Goal: Information Seeking & Learning: Learn about a topic

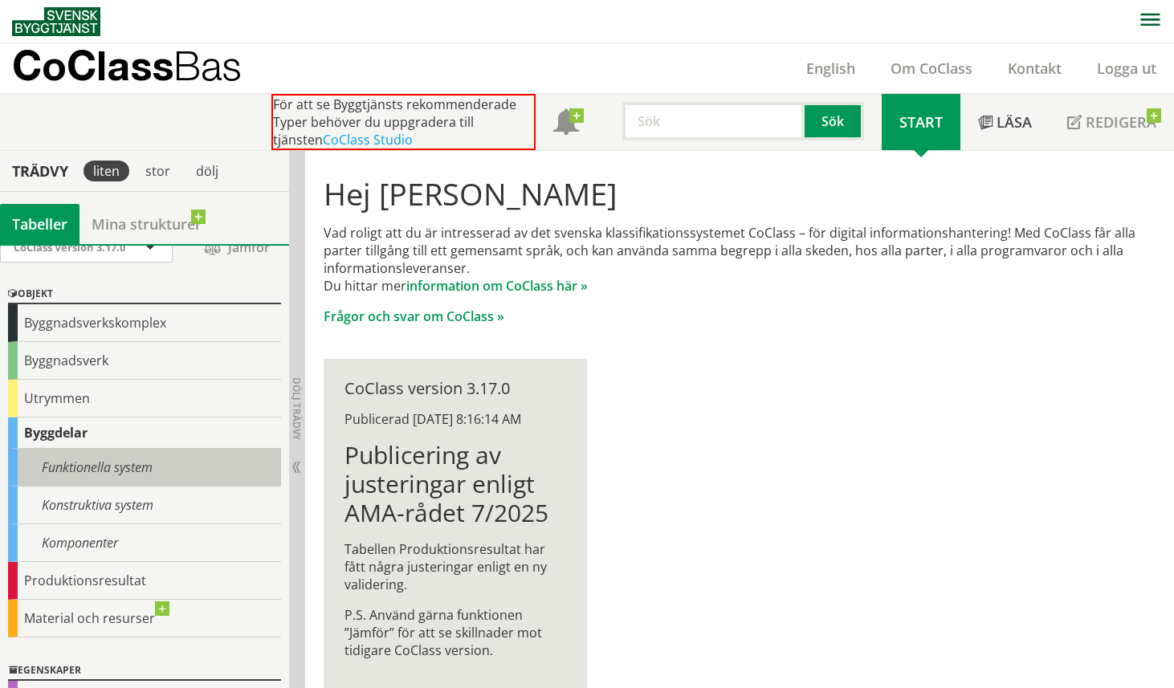
scroll to position [145, 0]
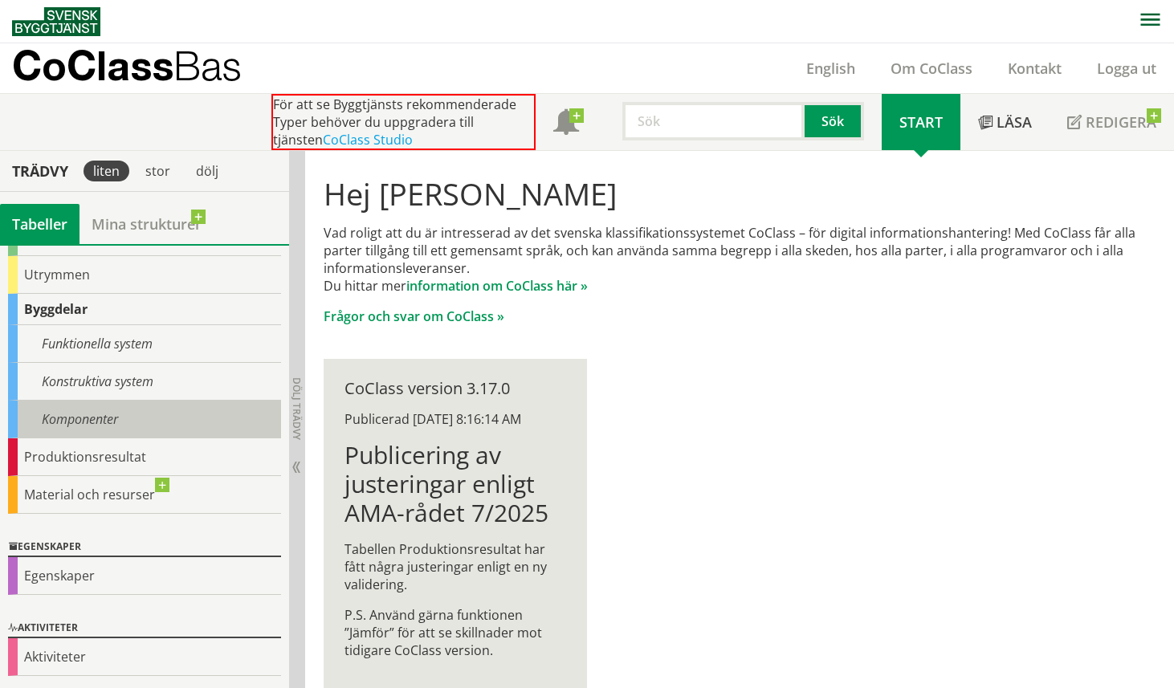
click at [124, 420] on div "Komponenter" at bounding box center [144, 420] width 273 height 38
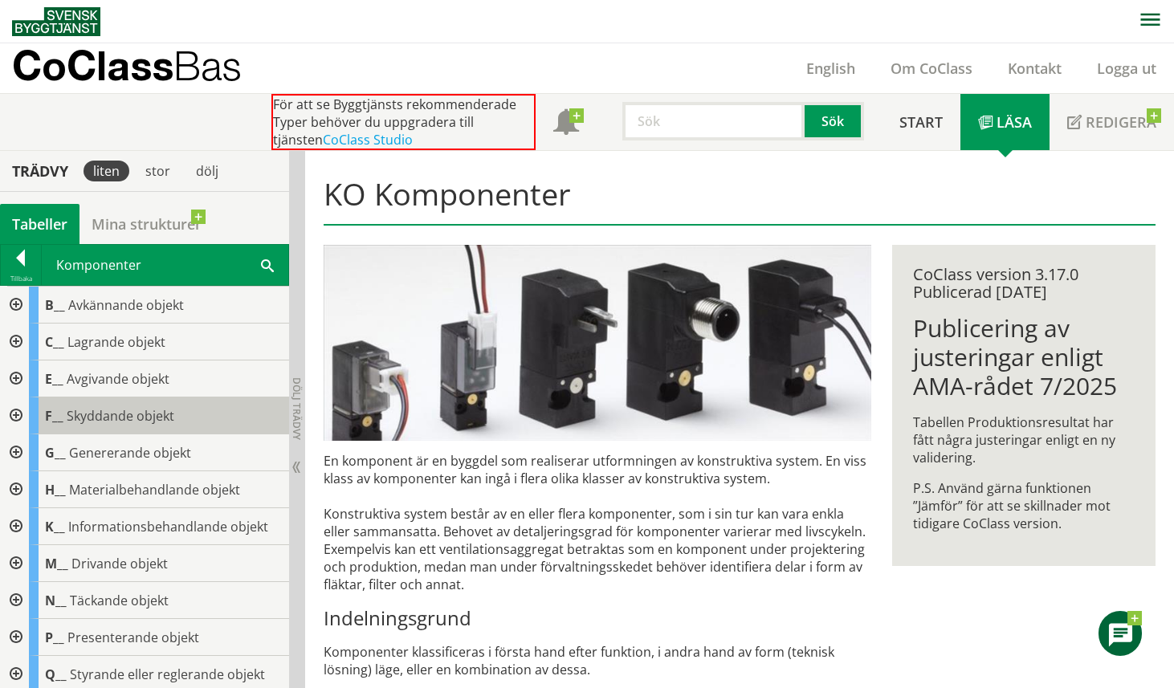
click at [164, 414] on span "Skyddande objekt" at bounding box center [121, 416] width 108 height 18
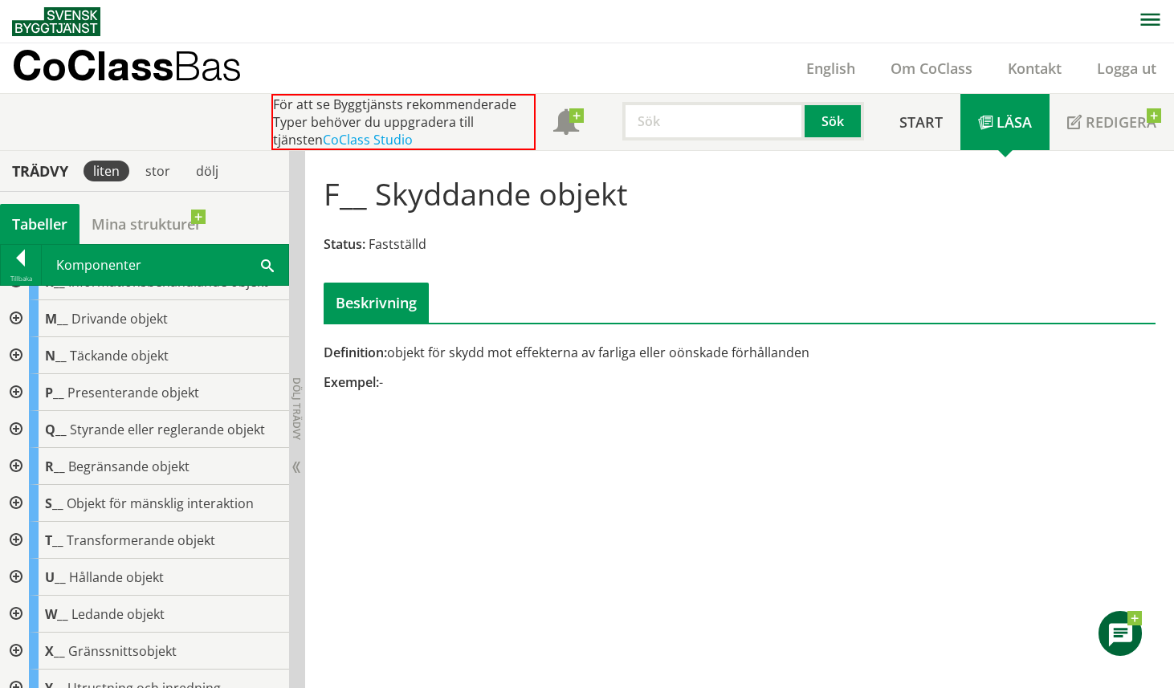
scroll to position [316, 0]
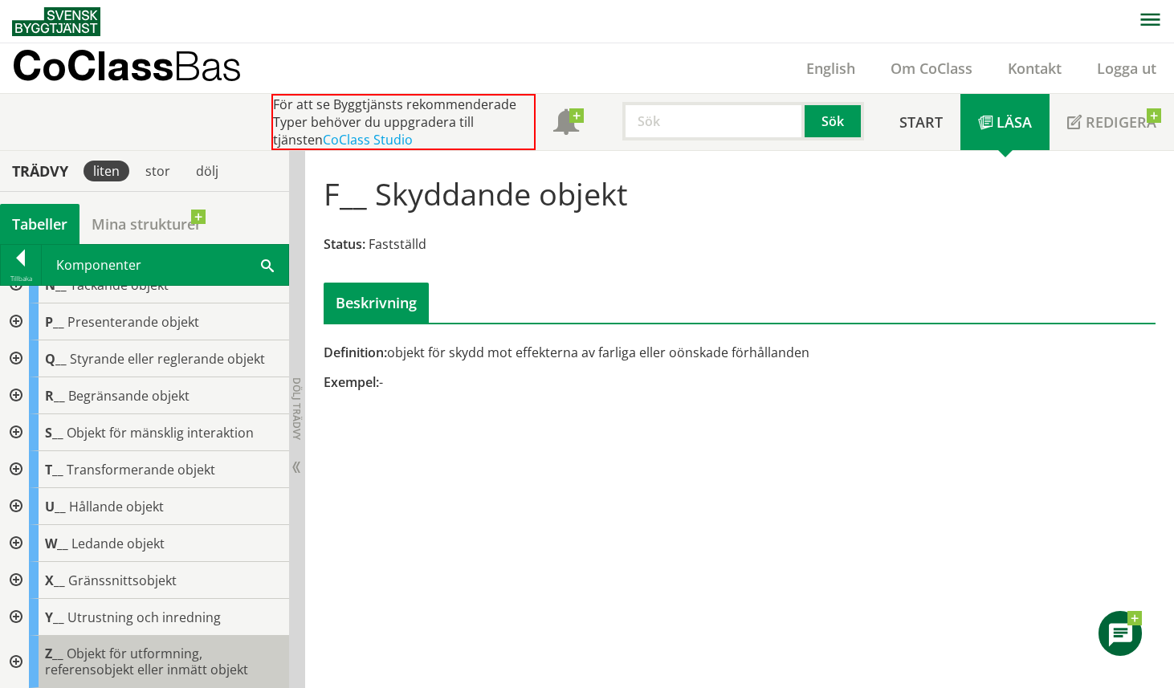
click at [196, 663] on span "Objekt för utformning, referensobjekt eller inmätt objekt" at bounding box center [146, 662] width 203 height 34
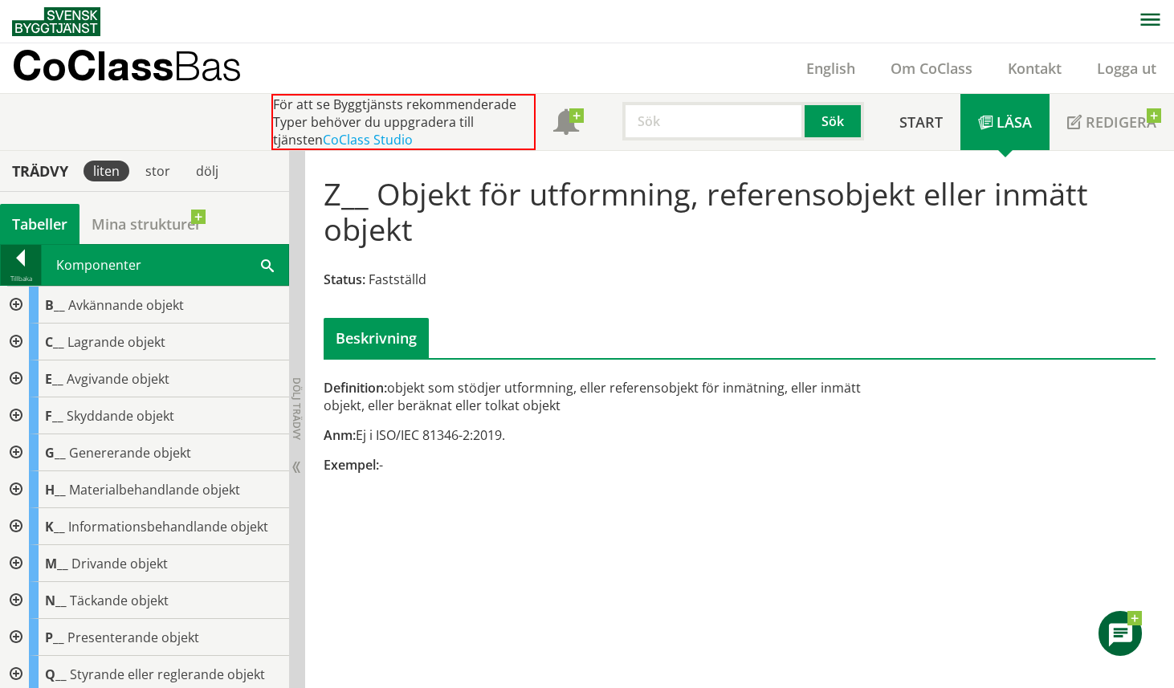
click at [28, 259] on div at bounding box center [21, 261] width 40 height 22
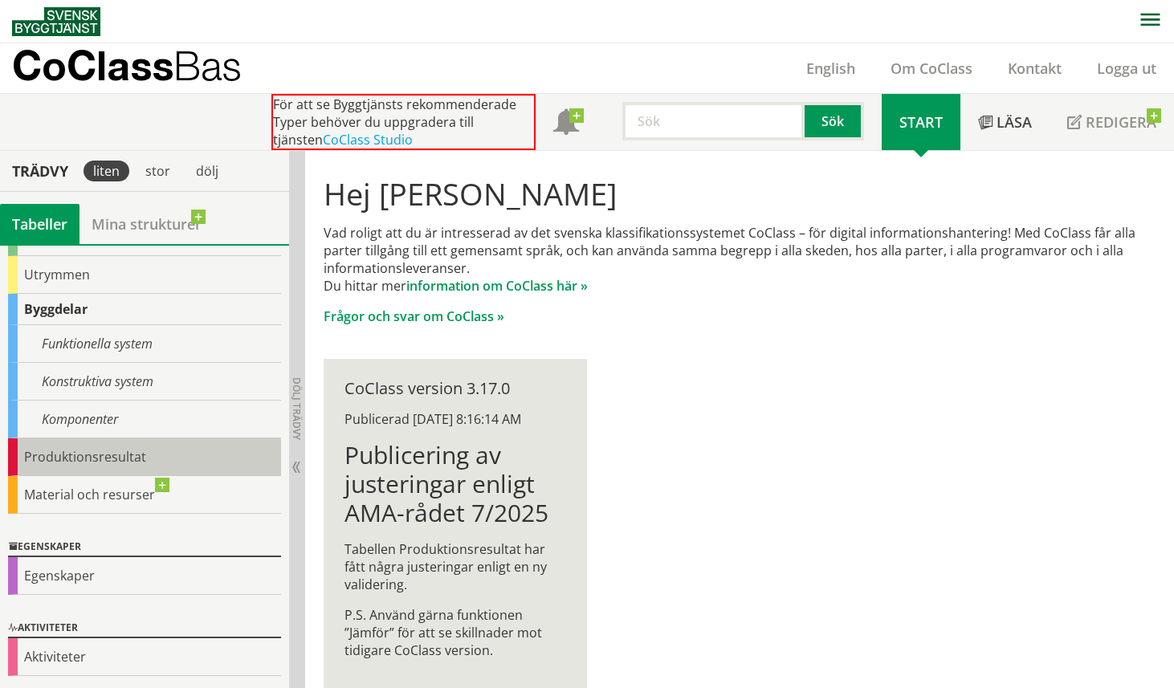
click at [129, 455] on div "Produktionsresultat" at bounding box center [144, 458] width 273 height 38
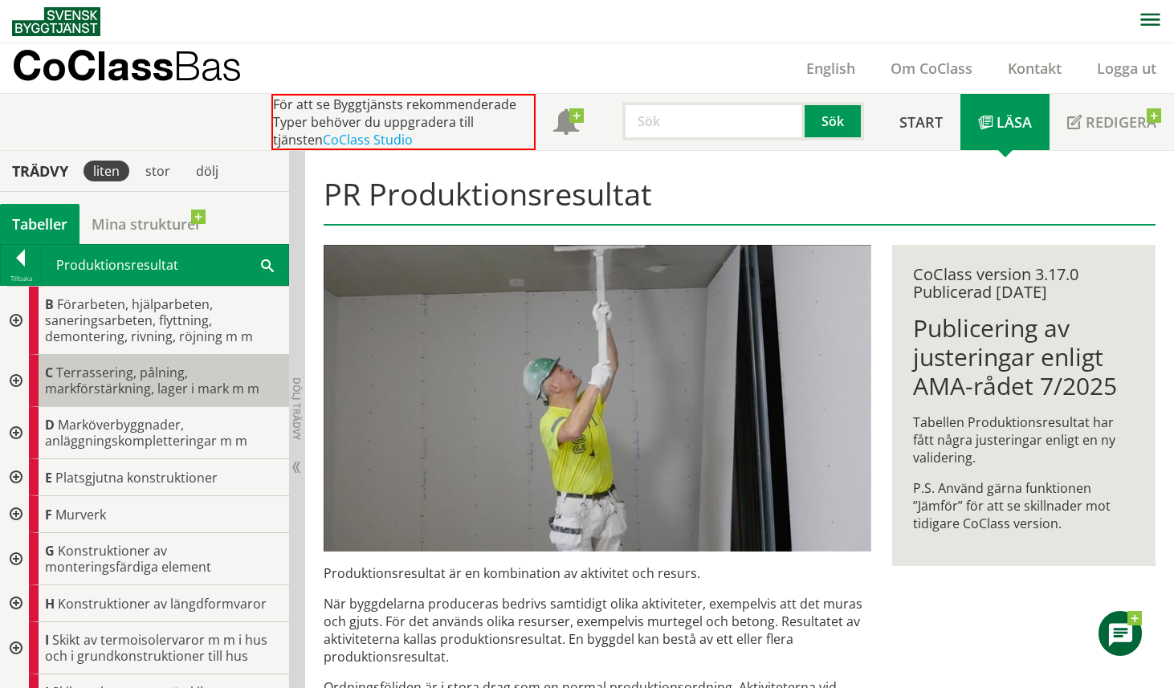
scroll to position [255, 0]
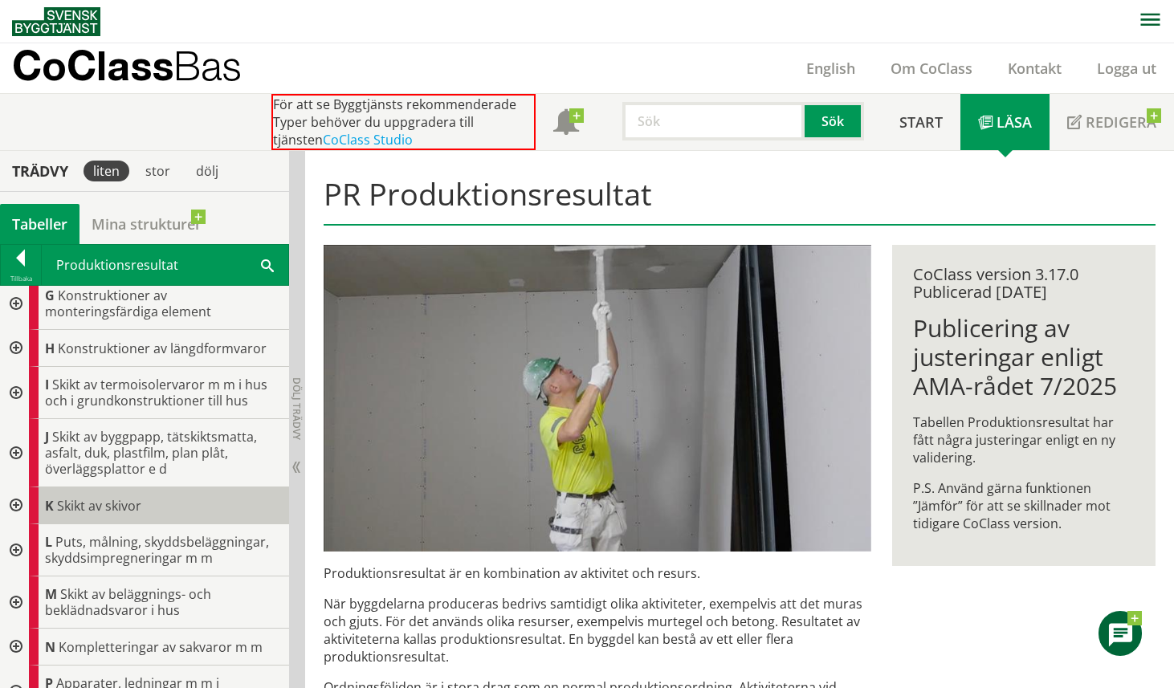
click at [164, 488] on div "K Skikt av skivor" at bounding box center [159, 506] width 260 height 37
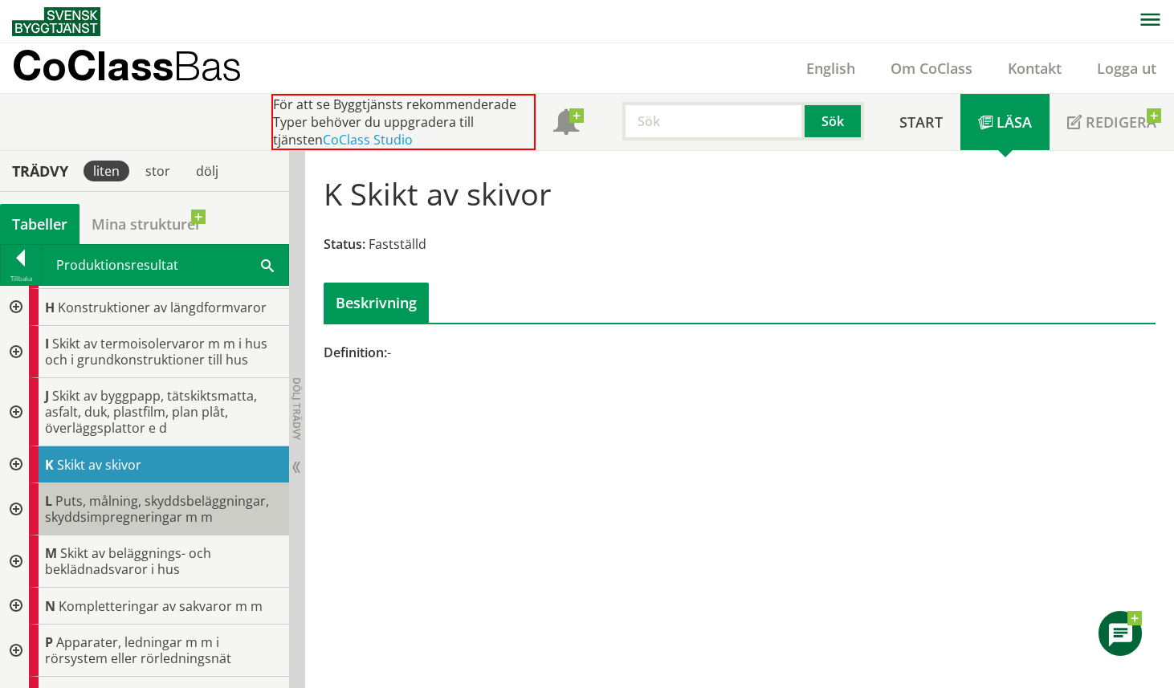
scroll to position [468, 0]
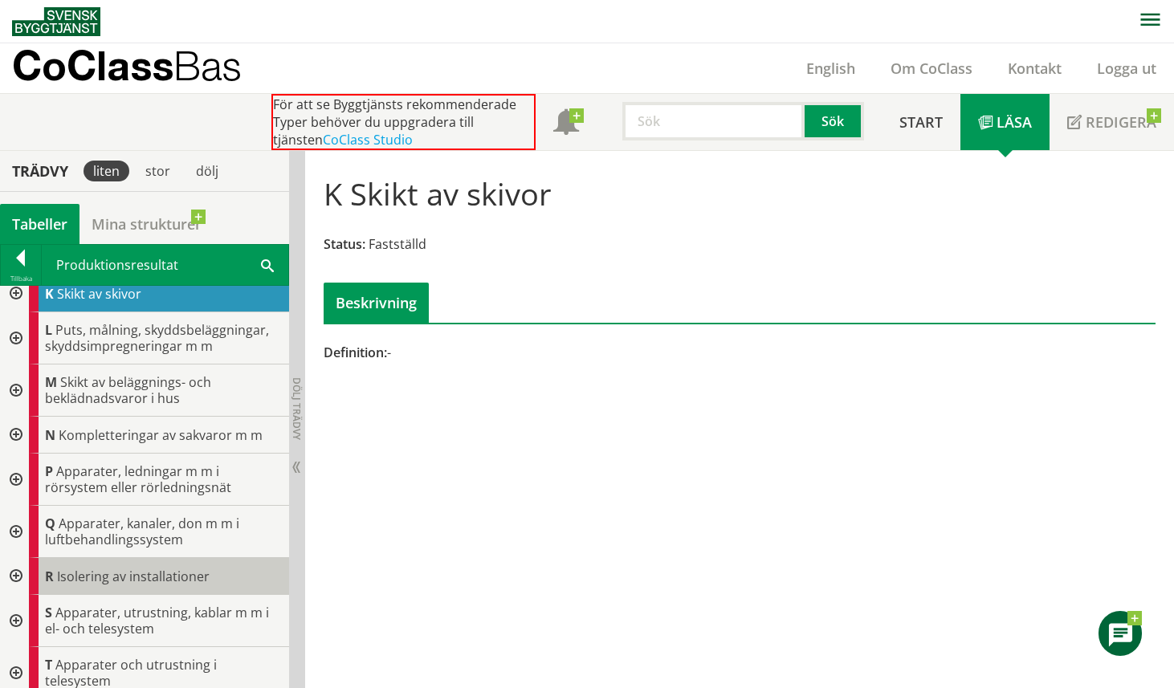
click at [182, 572] on span "Isolering av installationer" at bounding box center [133, 577] width 153 height 18
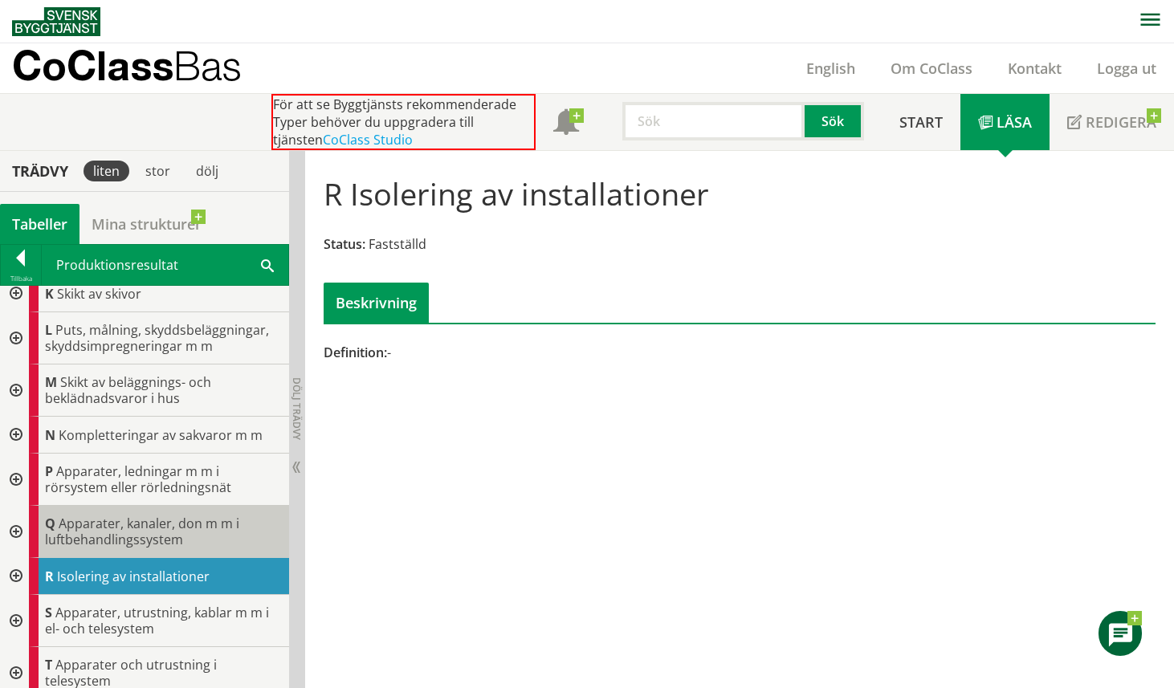
scroll to position [709, 0]
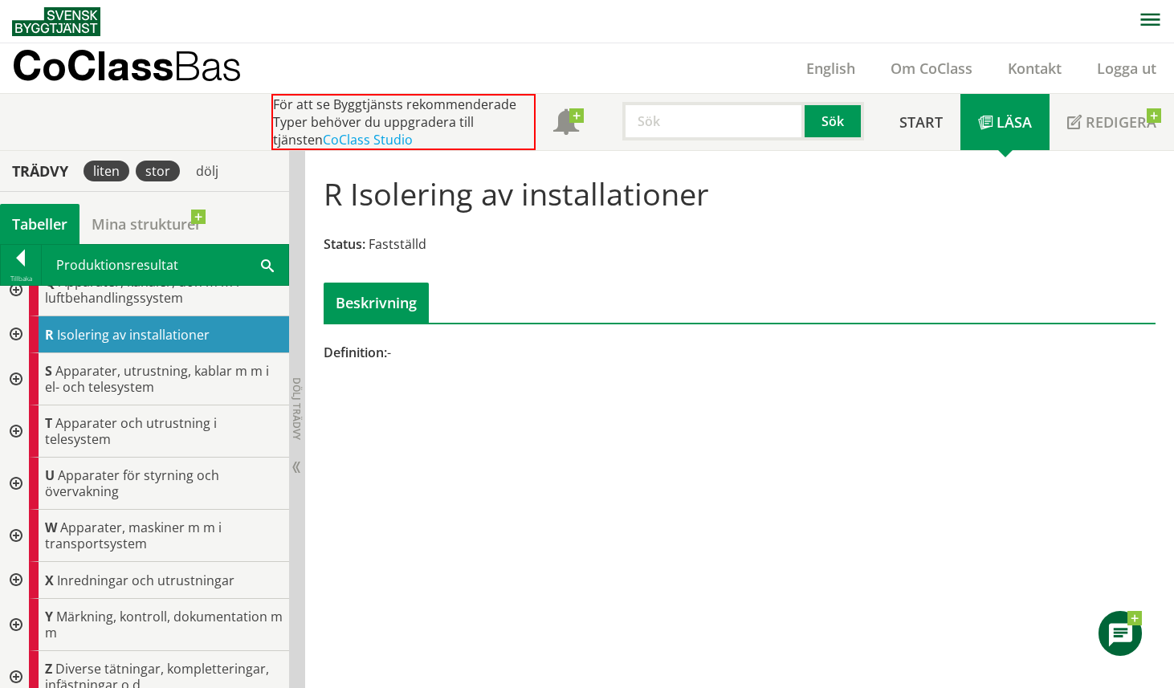
click at [154, 173] on div "stor" at bounding box center [158, 171] width 44 height 21
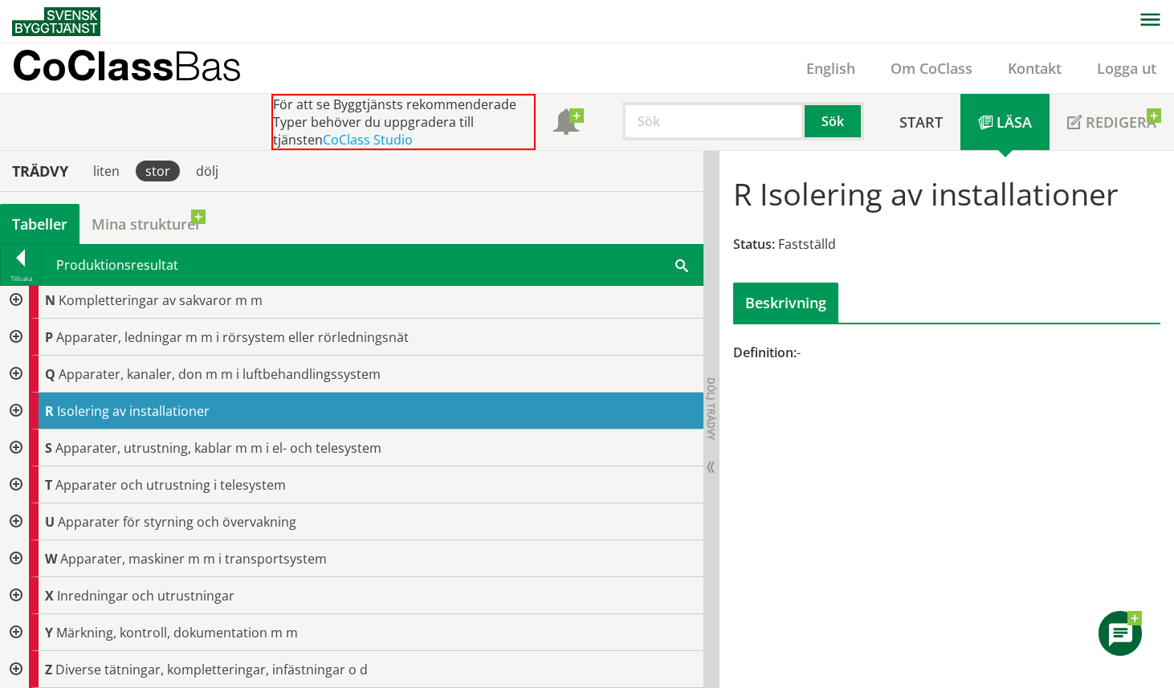
scroll to position [448, 0]
click at [145, 227] on link "Mina strukturer" at bounding box center [147, 224] width 134 height 40
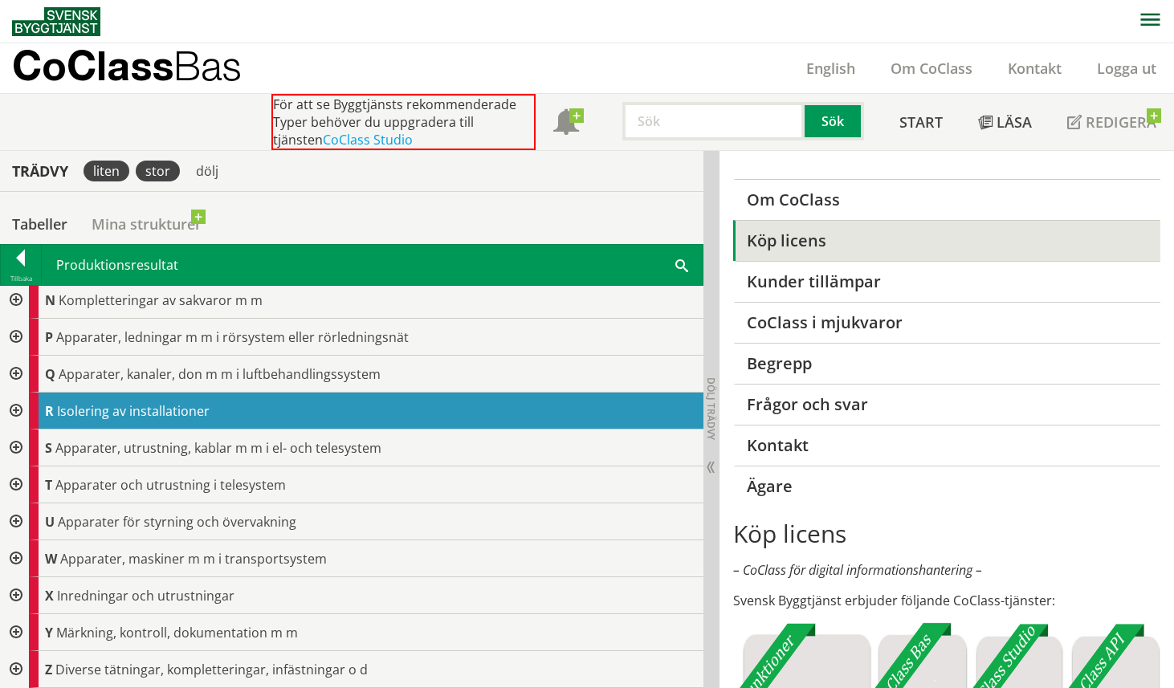
click at [108, 178] on div "liten" at bounding box center [107, 171] width 46 height 21
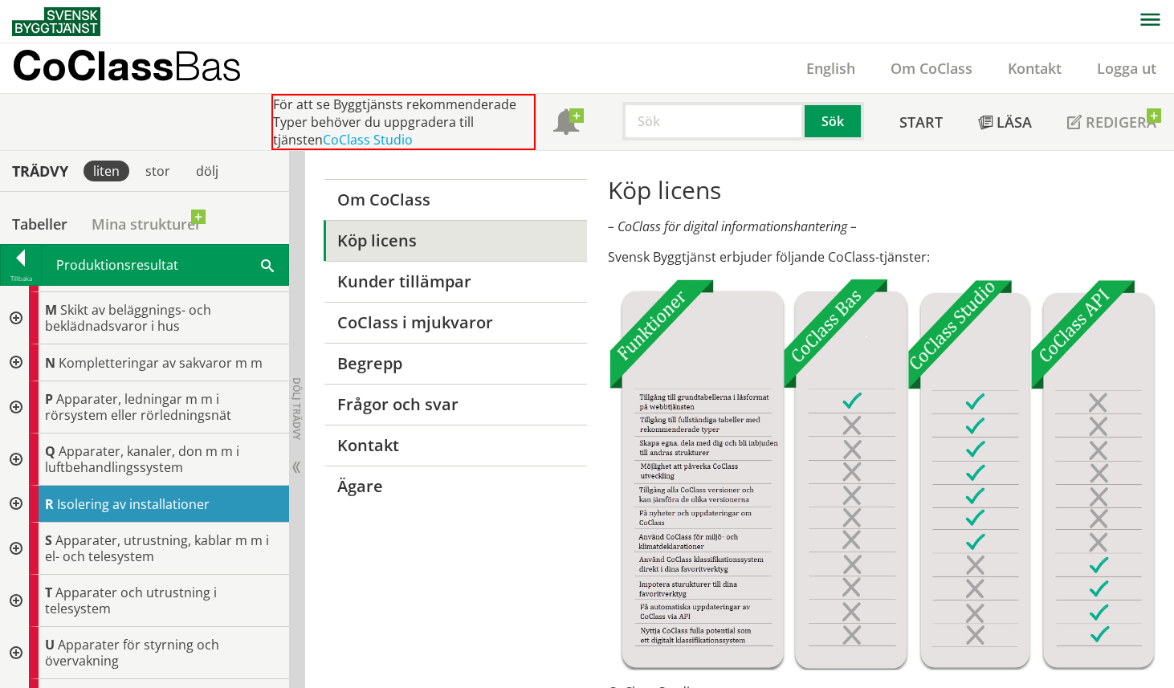
scroll to position [709, 0]
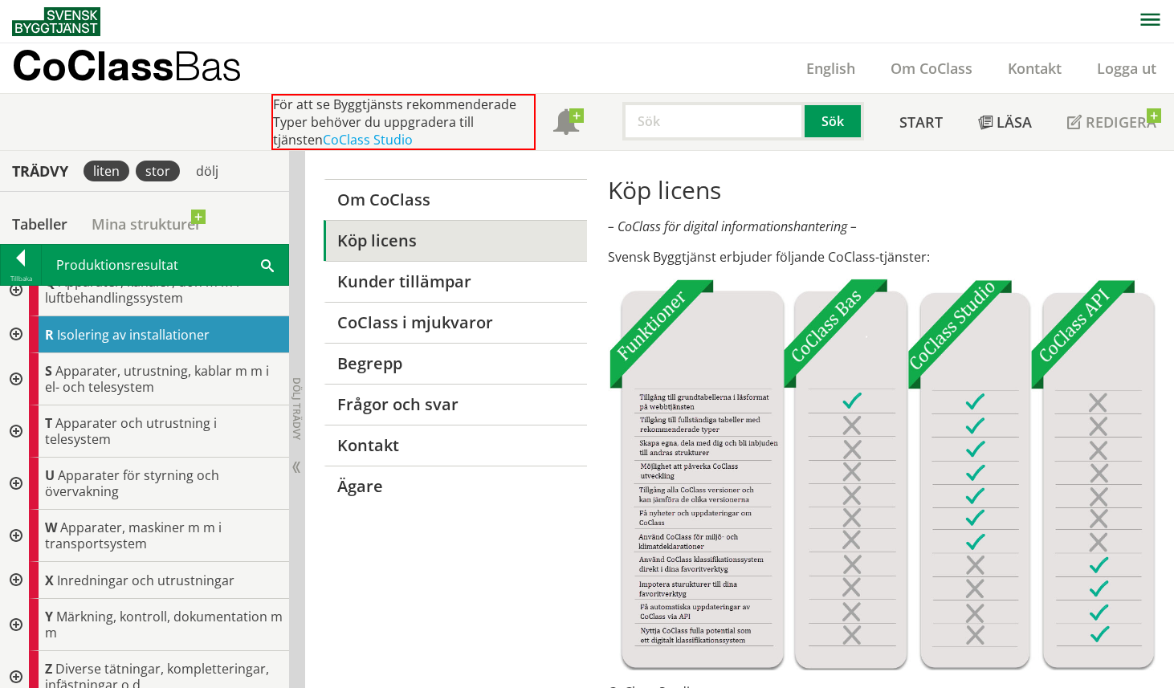
click at [147, 171] on div "stor" at bounding box center [158, 171] width 44 height 21
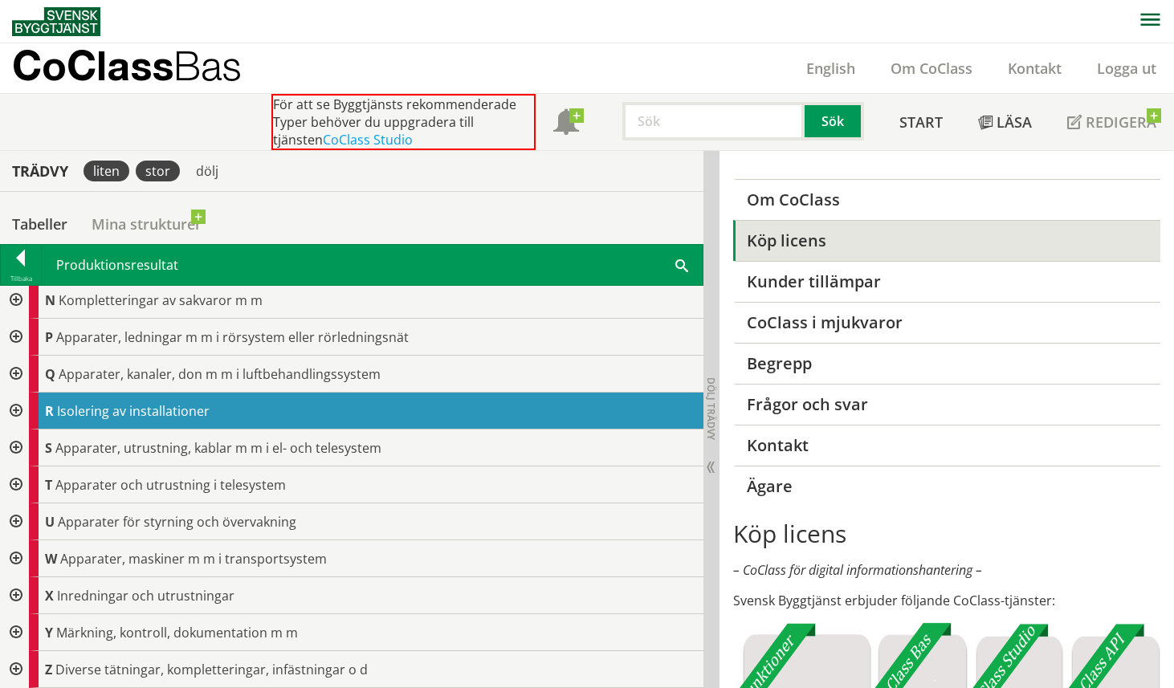
click at [116, 176] on div "liten" at bounding box center [107, 171] width 46 height 21
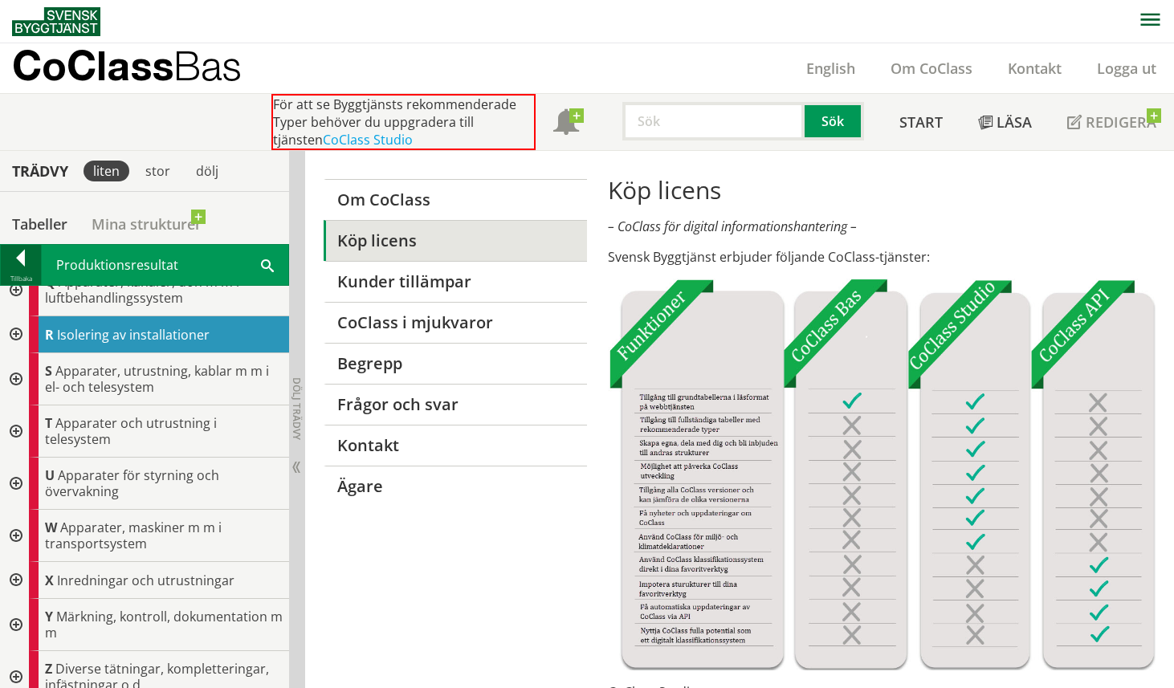
click at [25, 268] on div at bounding box center [21, 261] width 40 height 22
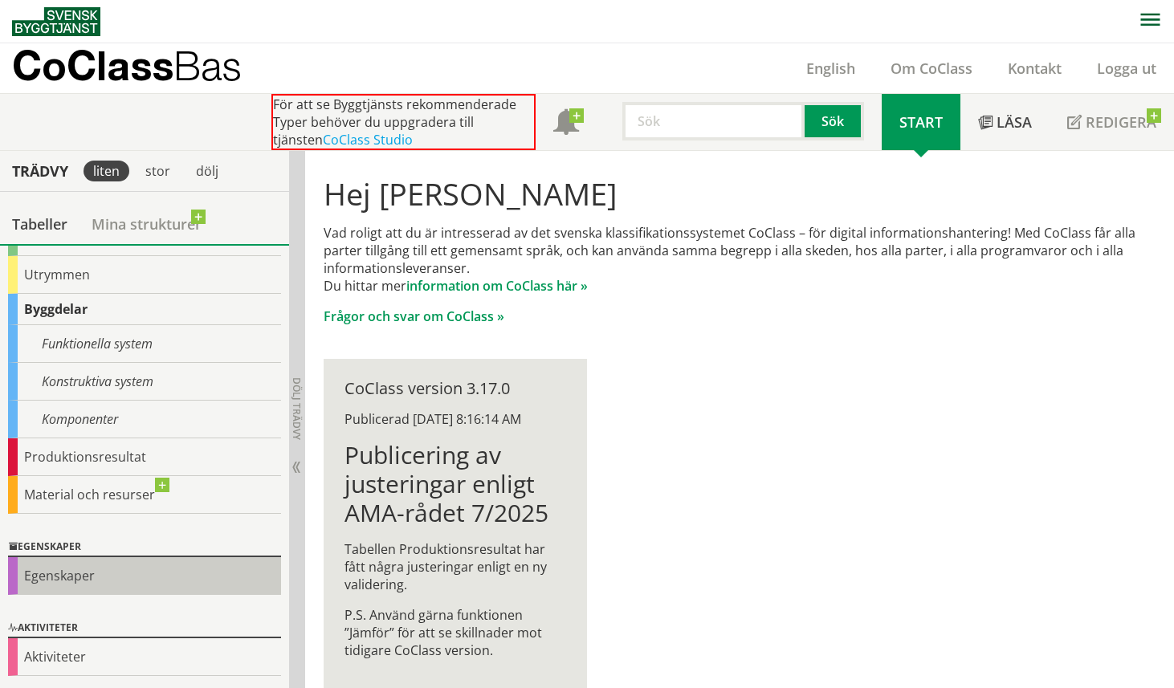
click at [132, 582] on div "Egenskaper" at bounding box center [144, 576] width 273 height 38
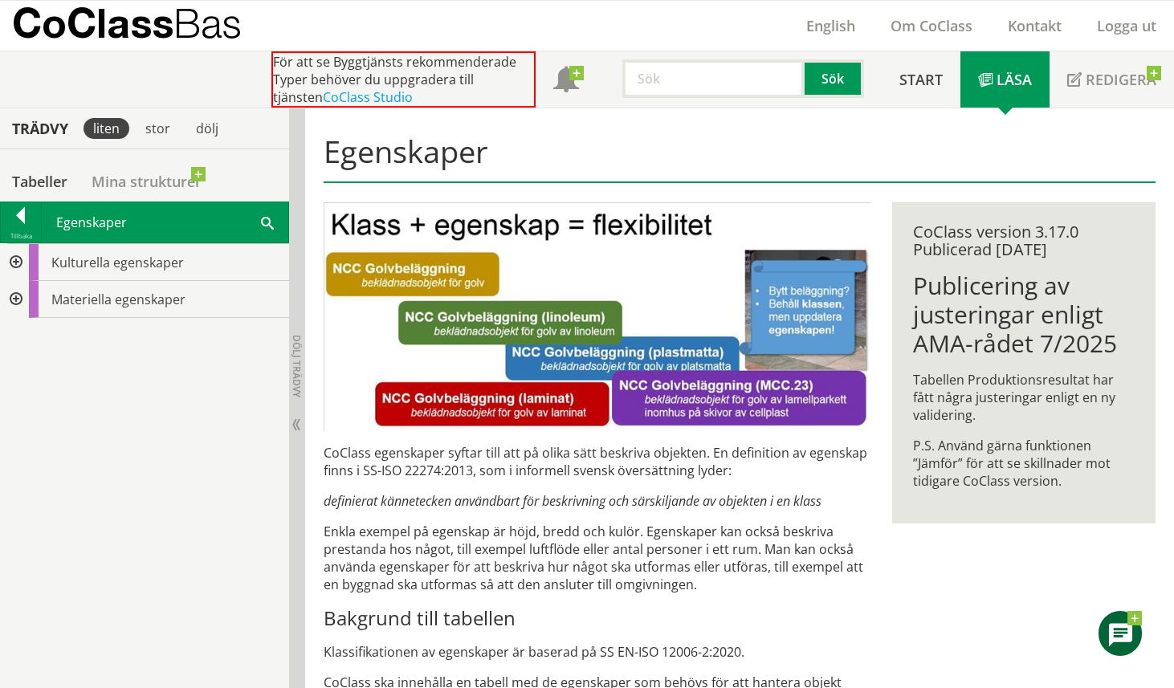
scroll to position [47, 0]
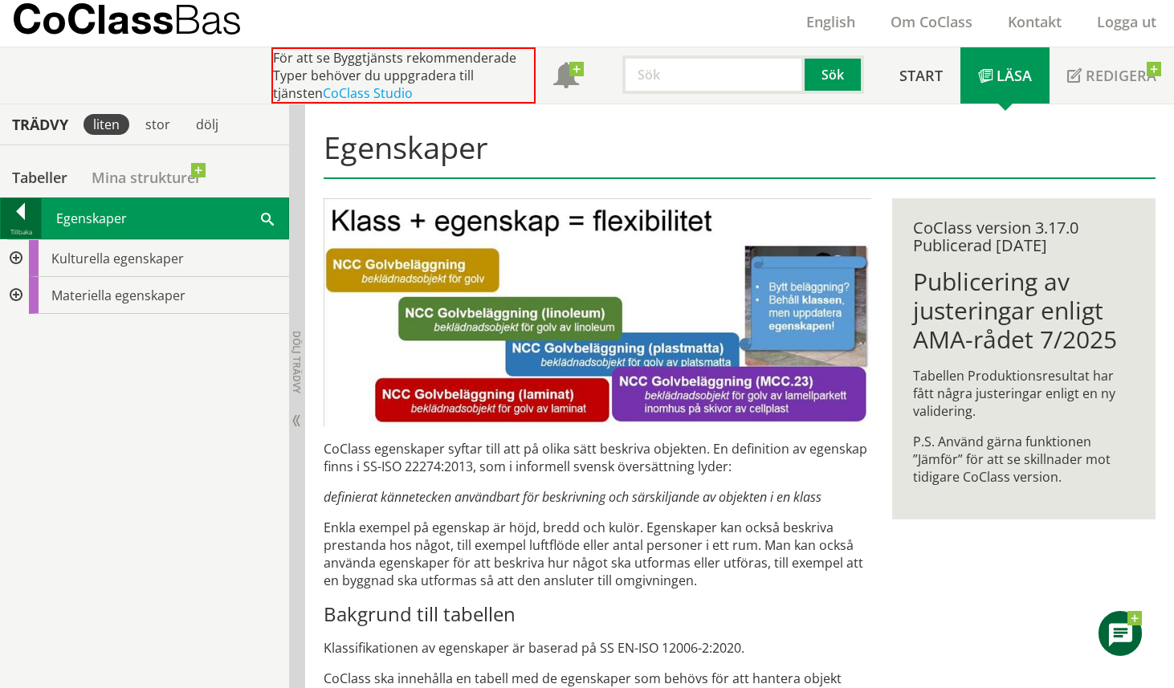
click at [20, 226] on div "Tillbaka" at bounding box center [21, 232] width 40 height 13
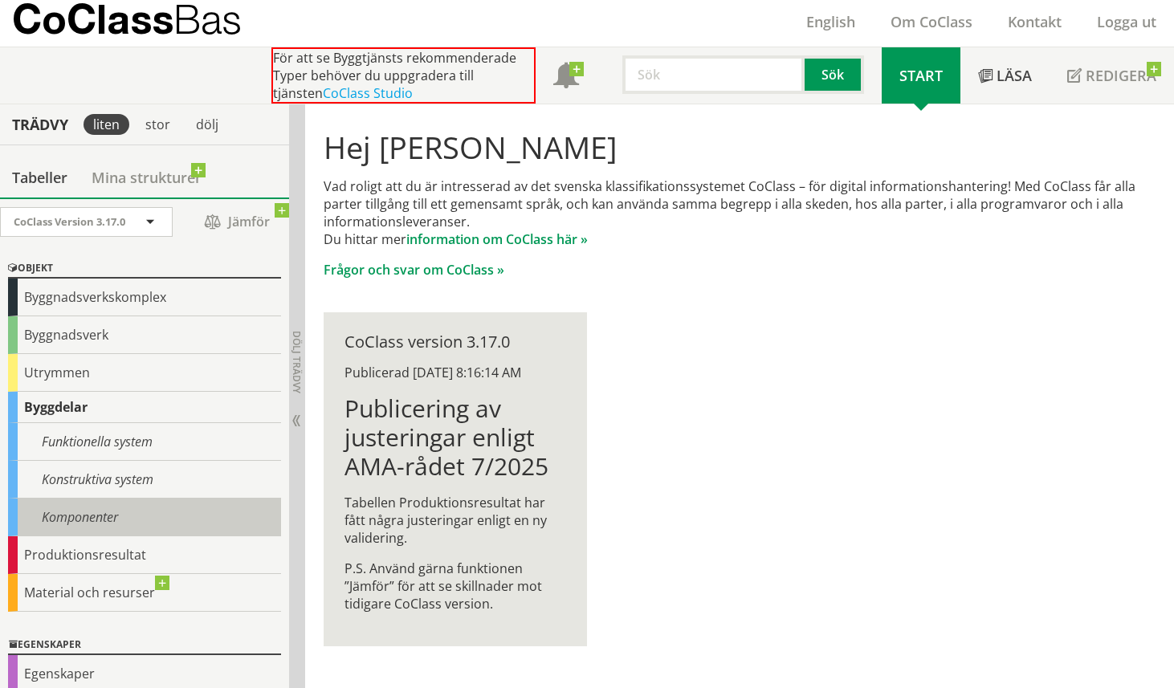
scroll to position [2, 0]
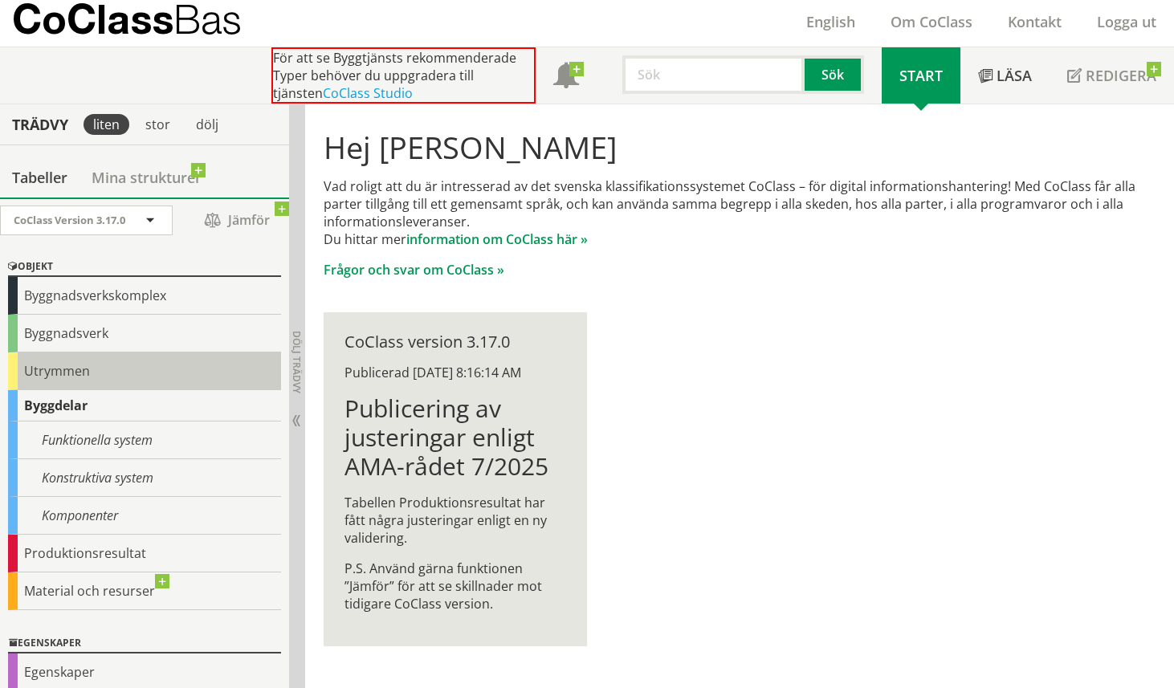
click at [130, 374] on div "Utrymmen" at bounding box center [144, 372] width 273 height 38
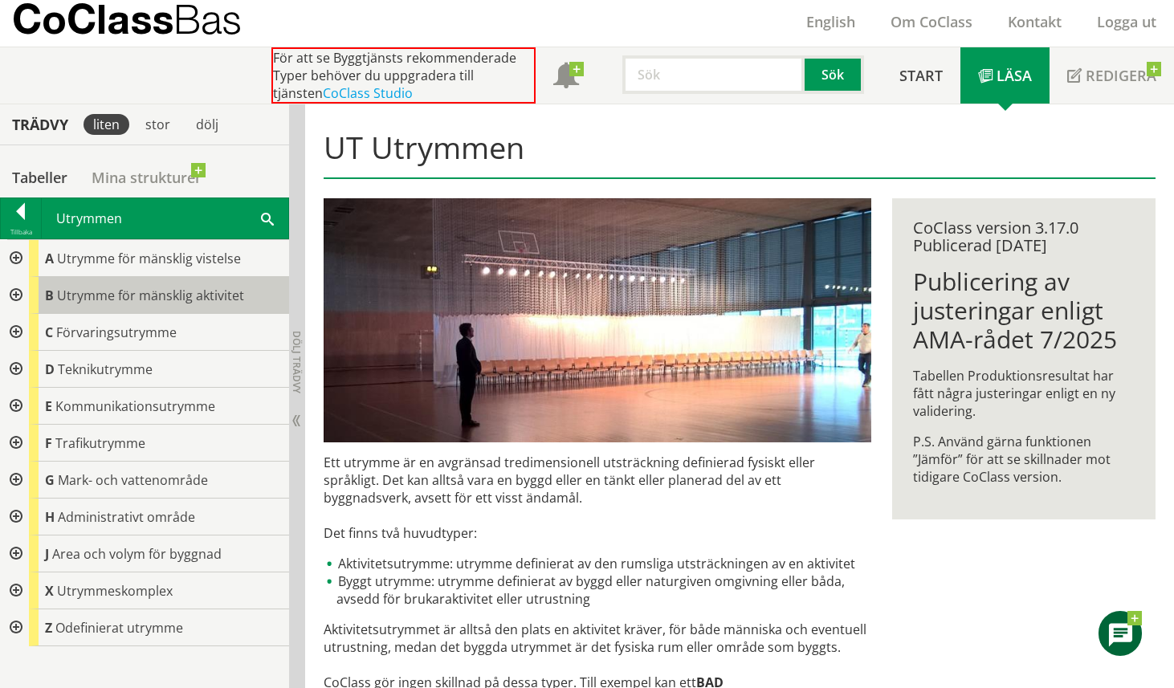
click at [136, 307] on div "B Utrymme för mänsklig aktivitet" at bounding box center [159, 295] width 260 height 37
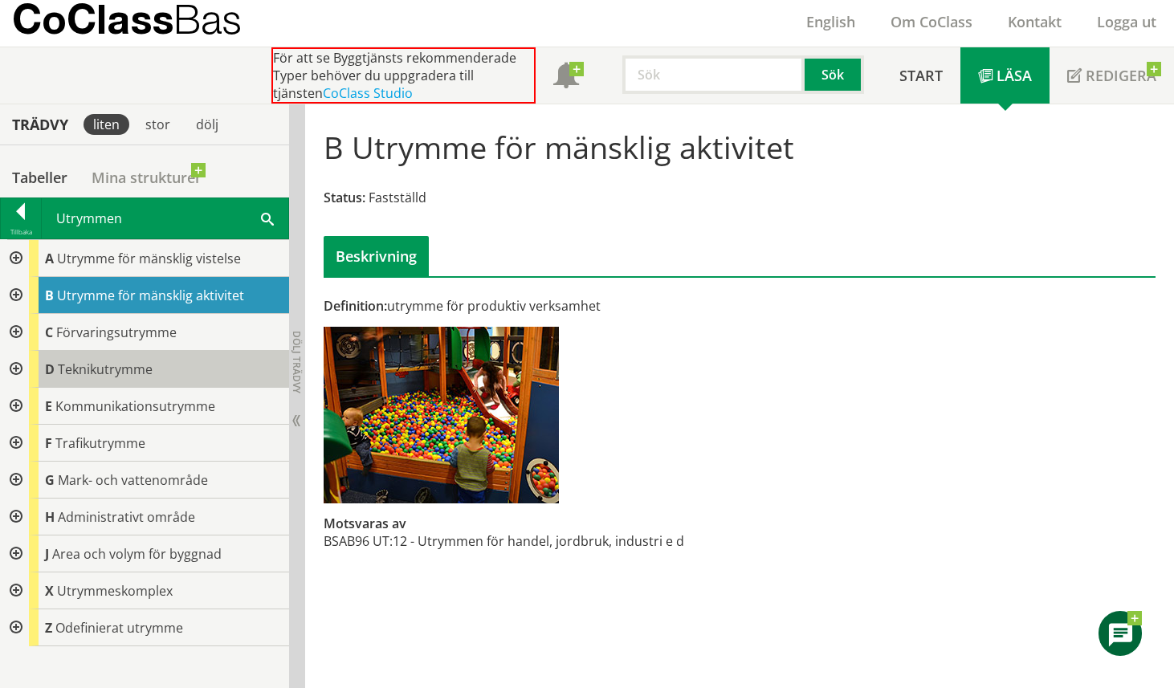
click at [179, 378] on div "D Teknikutrymme" at bounding box center [159, 369] width 260 height 37
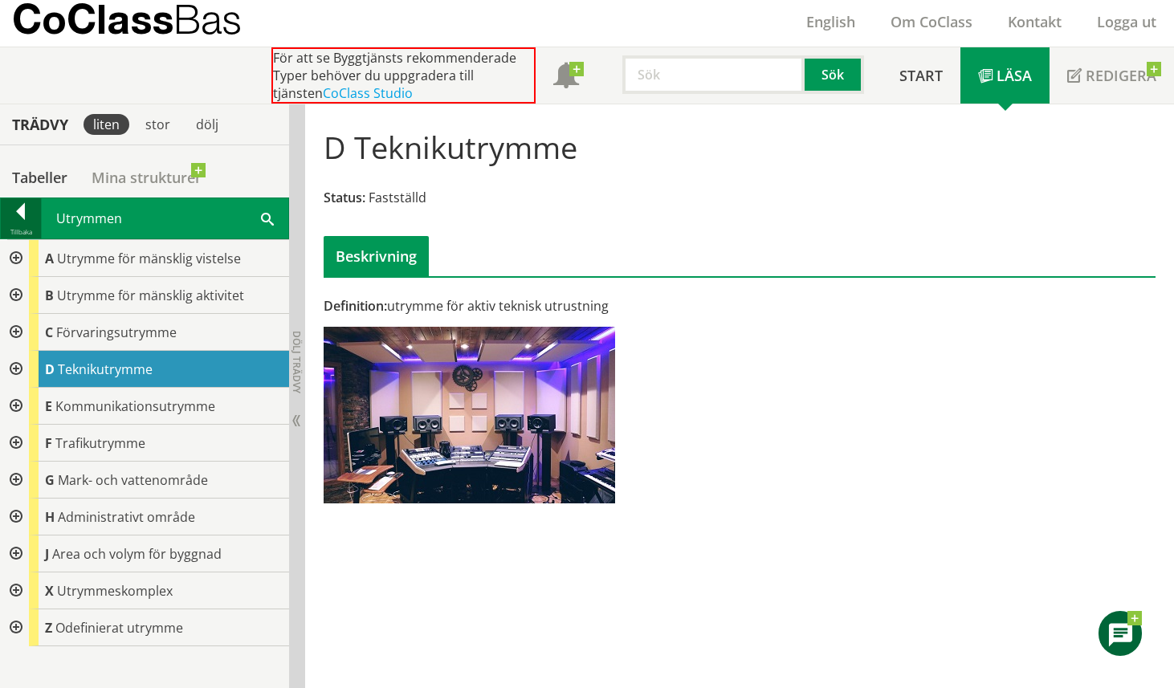
click at [30, 218] on div at bounding box center [21, 214] width 40 height 22
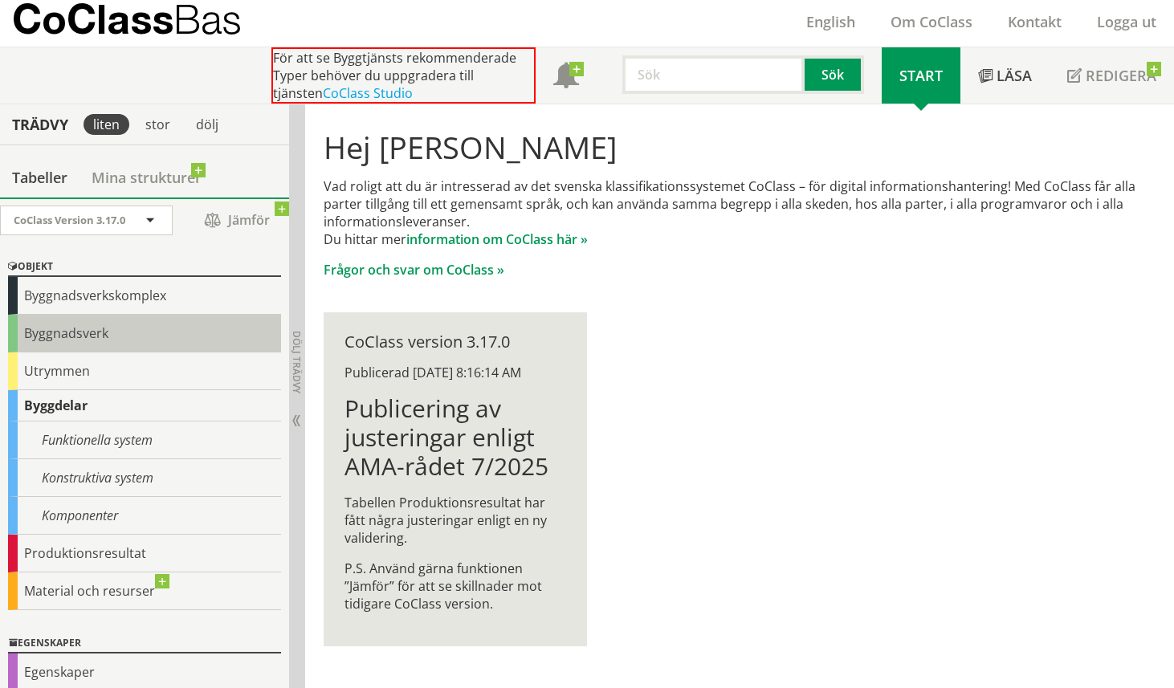
click at [115, 346] on div "Byggnadsverk" at bounding box center [144, 334] width 273 height 38
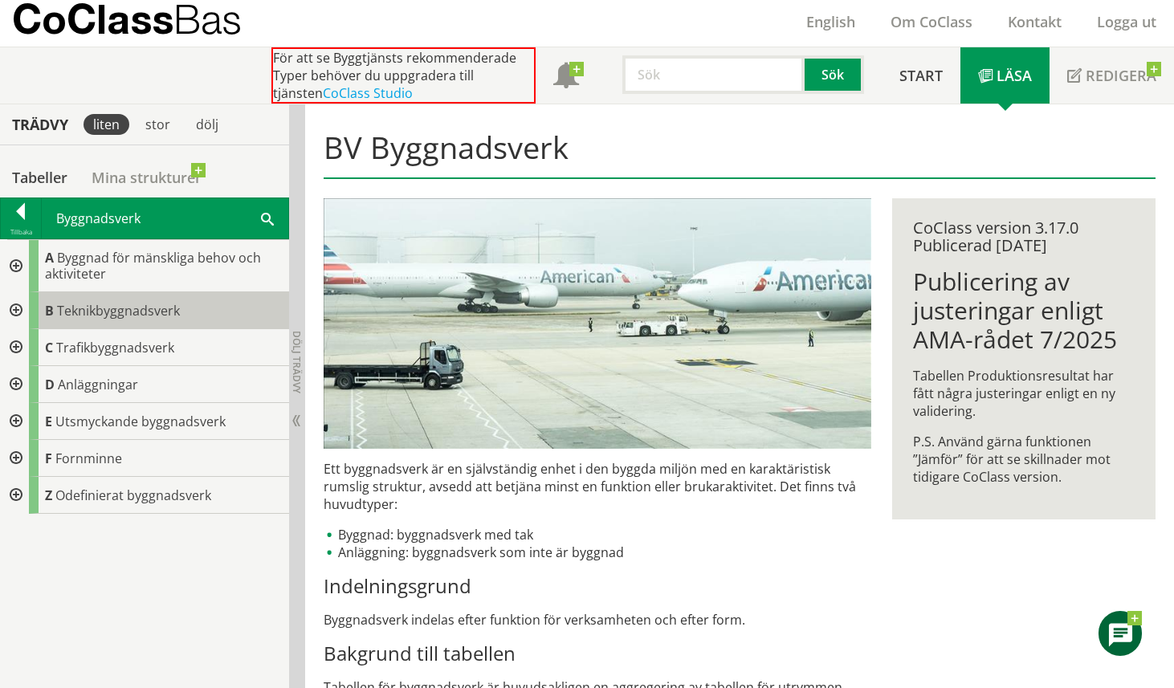
click at [128, 312] on span "Teknikbyggnadsverk" at bounding box center [118, 311] width 123 height 18
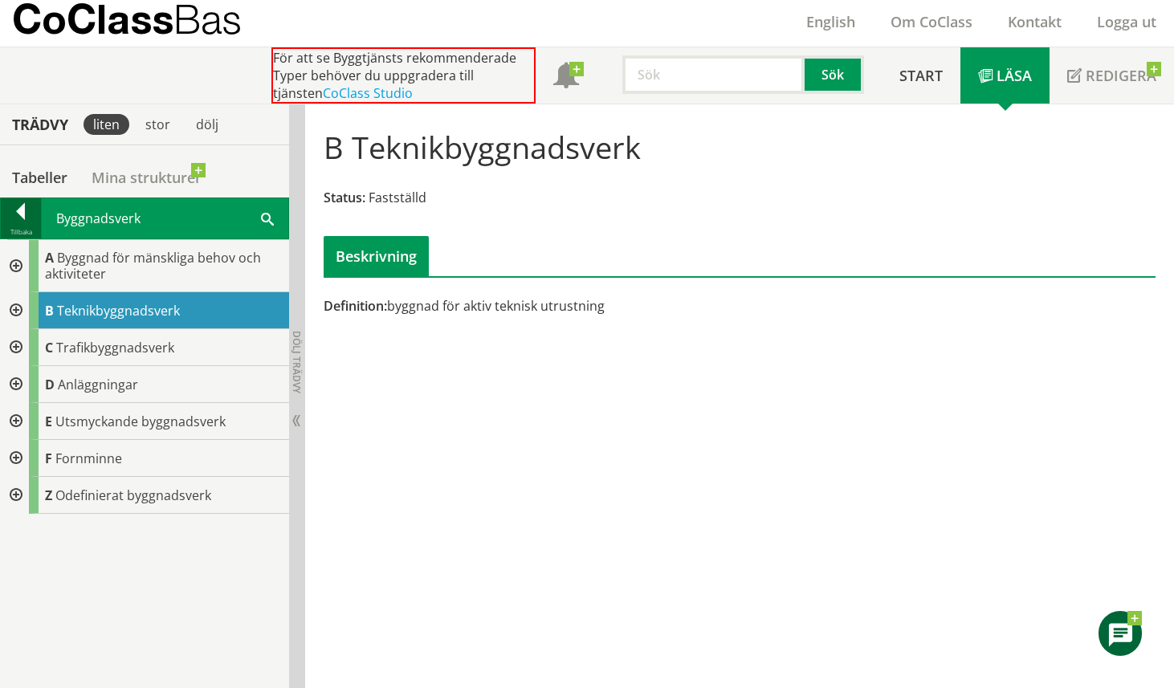
click at [18, 209] on div at bounding box center [21, 214] width 40 height 22
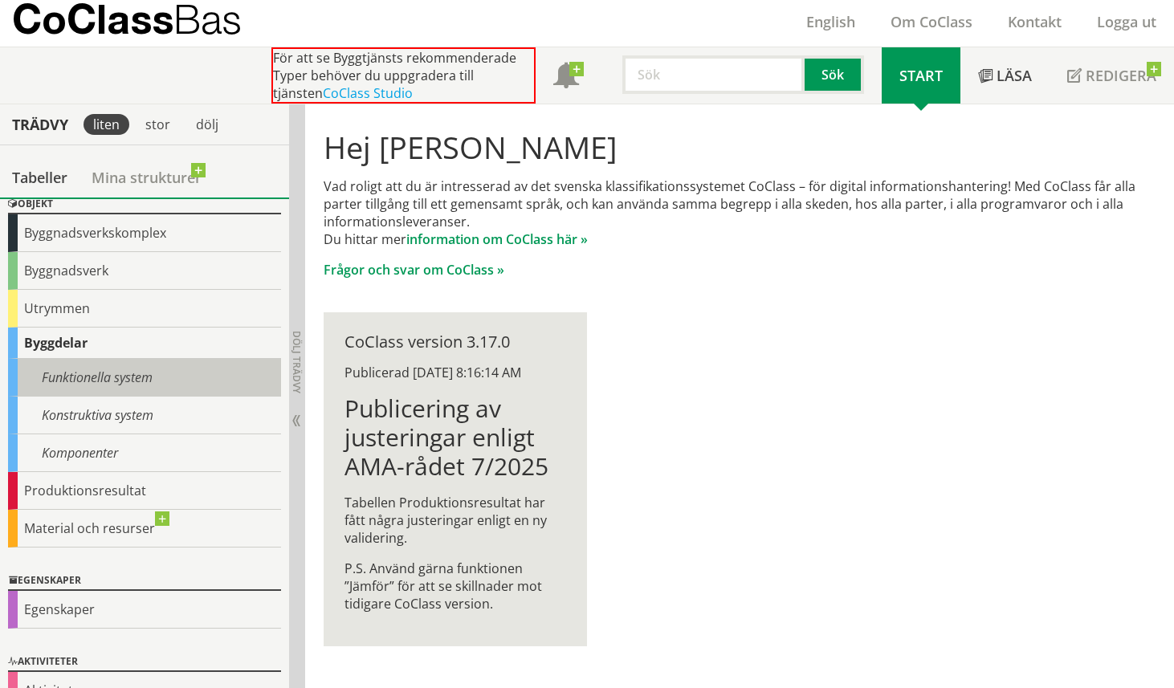
scroll to position [98, 0]
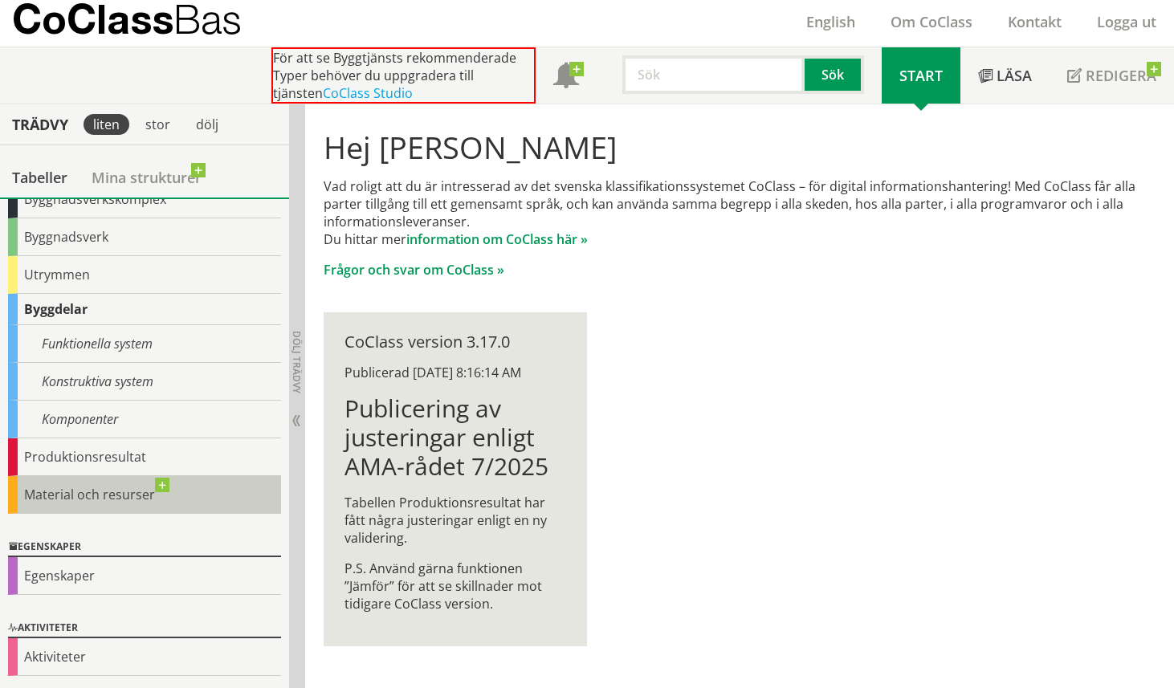
click at [129, 495] on div "Material och resurser" at bounding box center [144, 495] width 273 height 38
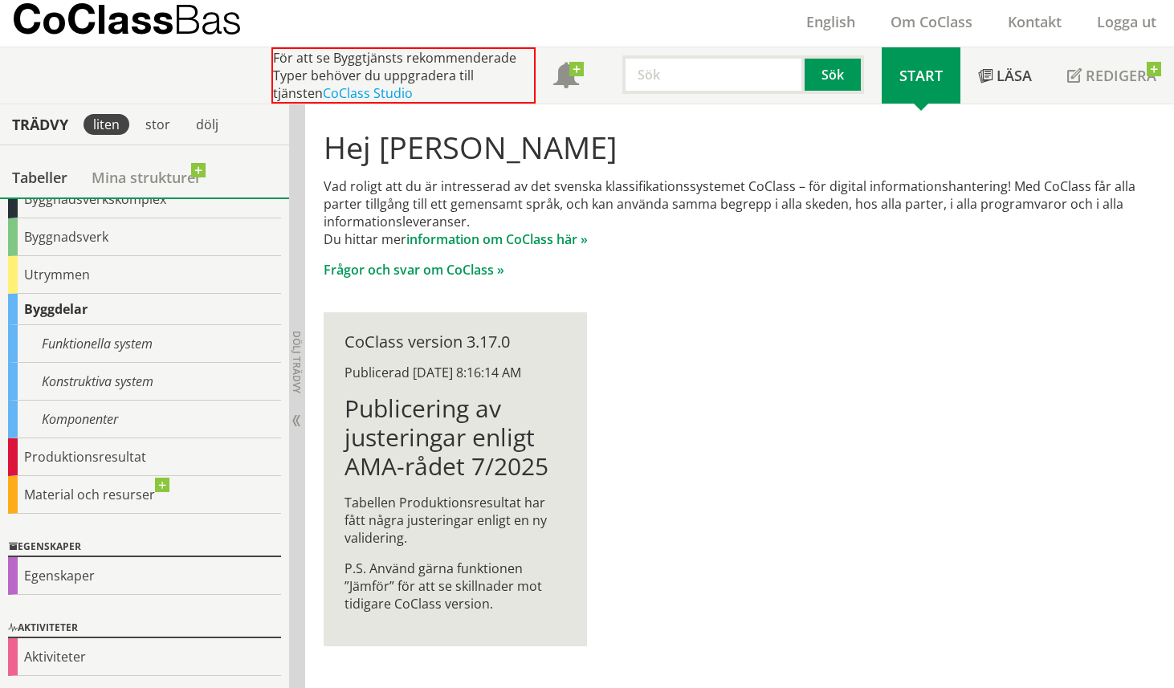
scroll to position [0, 0]
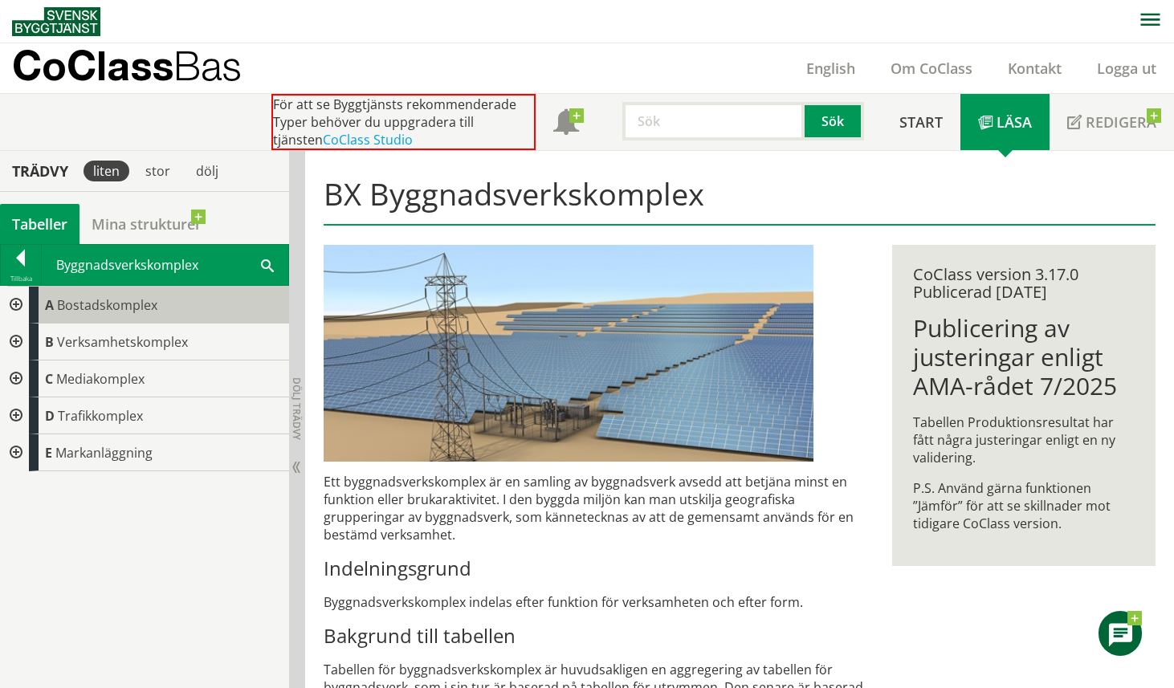
click at [133, 302] on span "Bostadskomplex" at bounding box center [107, 305] width 100 height 18
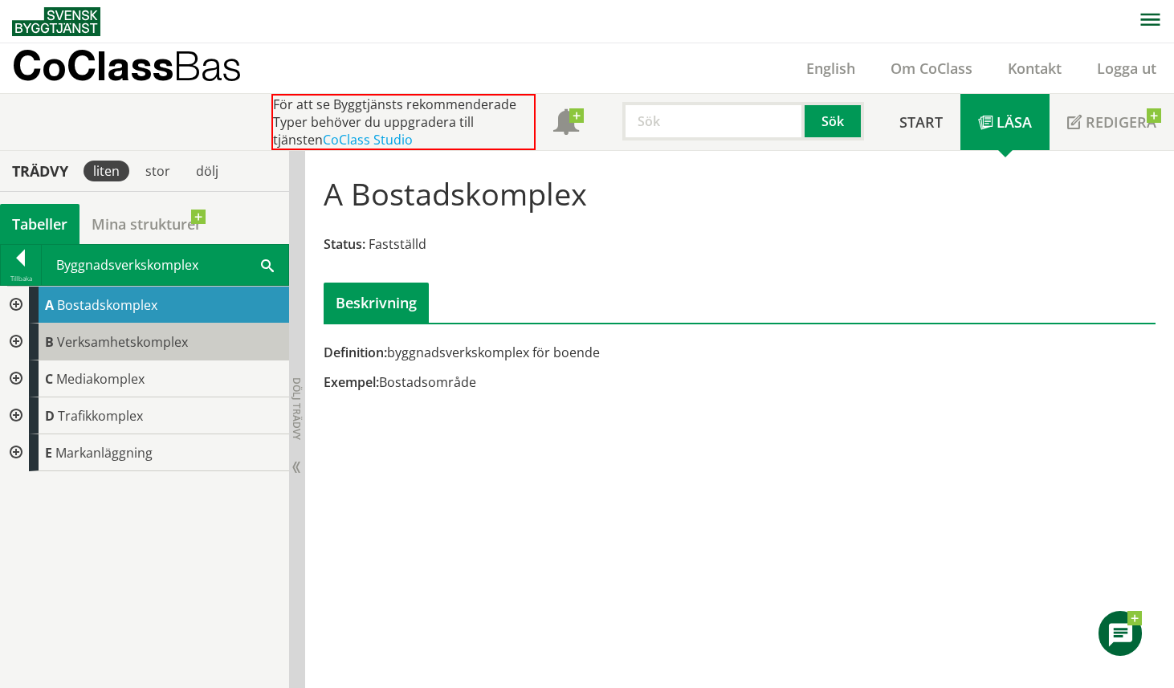
click at [137, 349] on span "Verksamhetskomplex" at bounding box center [122, 342] width 131 height 18
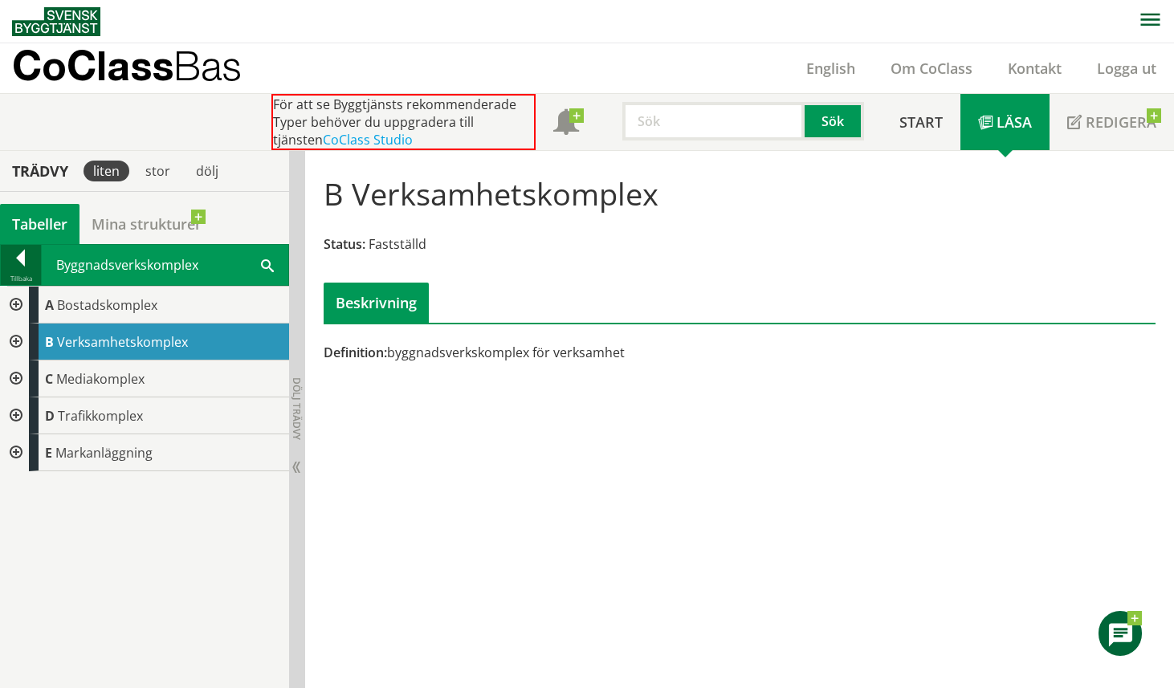
click at [23, 270] on div at bounding box center [21, 261] width 40 height 22
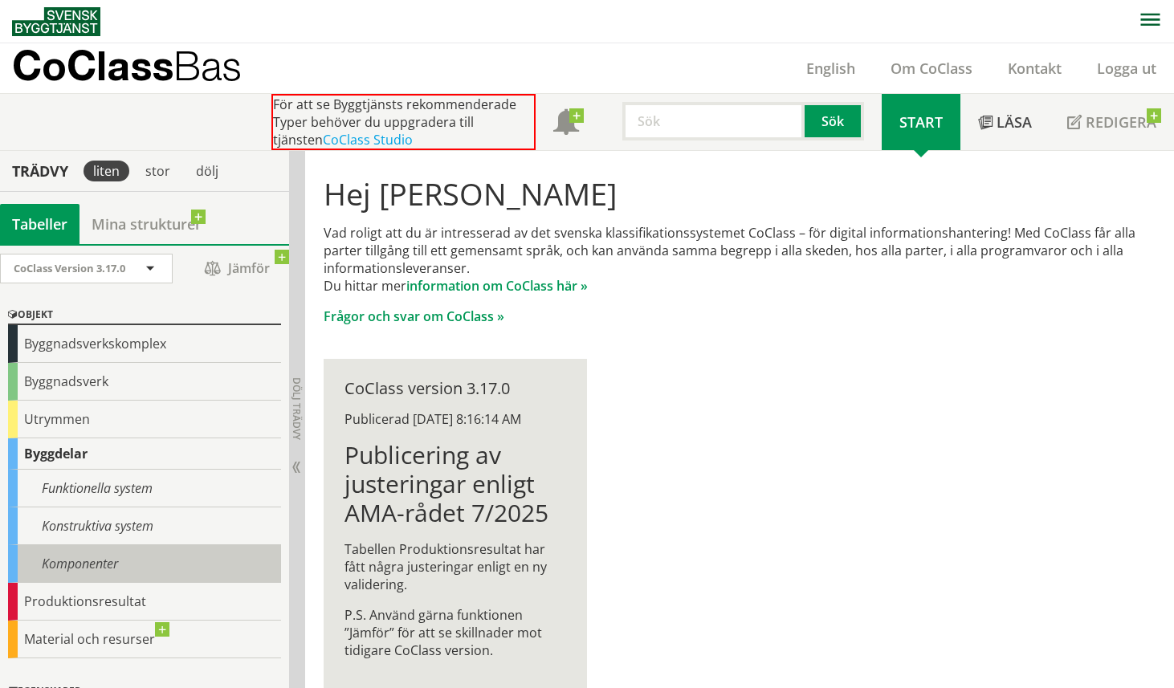
click at [133, 566] on div "Komponenter" at bounding box center [144, 564] width 273 height 38
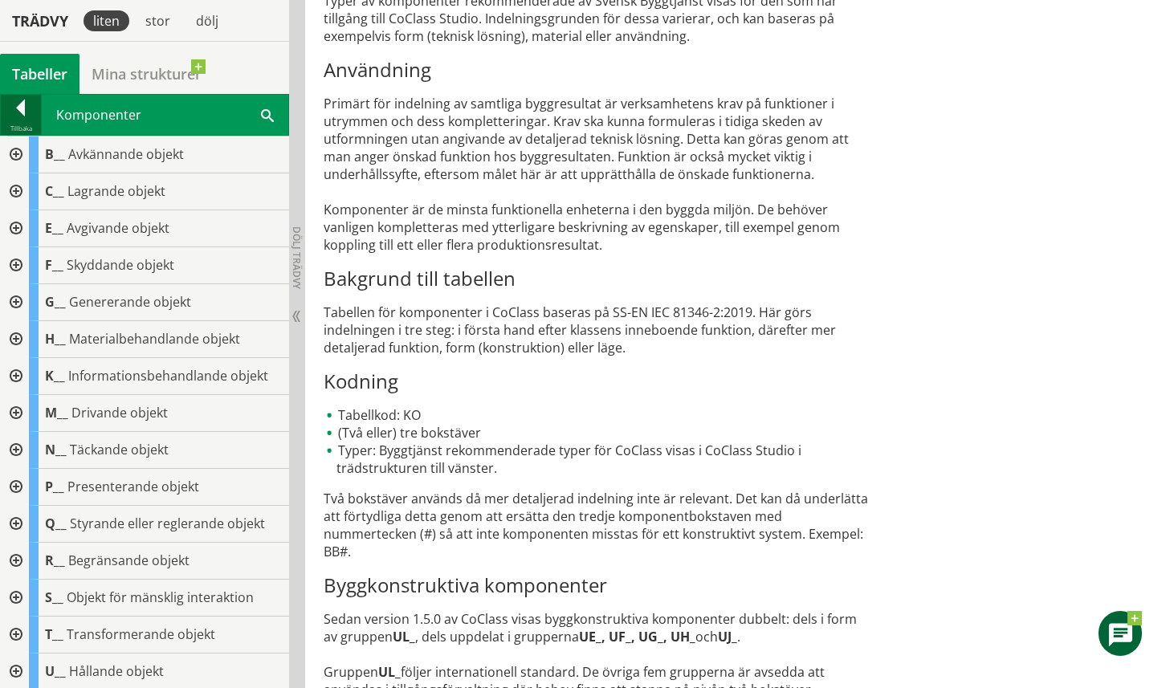
click at [22, 109] on div at bounding box center [21, 111] width 40 height 22
